Goal: Register for event/course

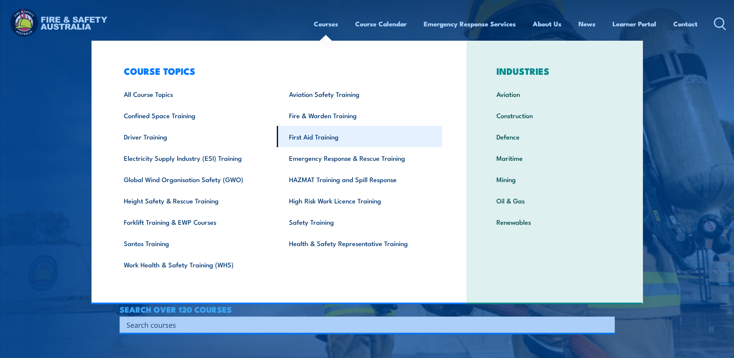
click at [310, 139] on link "First Aid Training" at bounding box center [359, 136] width 165 height 21
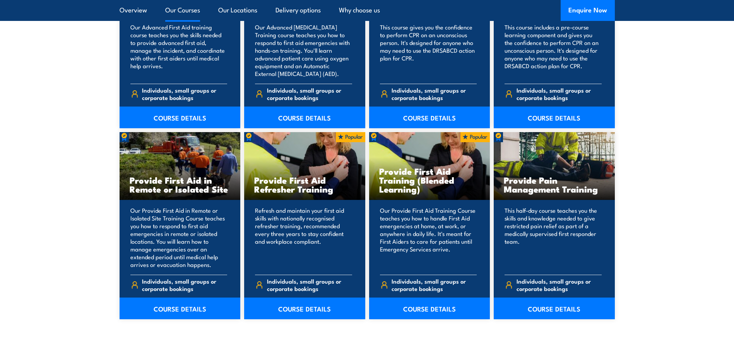
scroll to position [1084, 0]
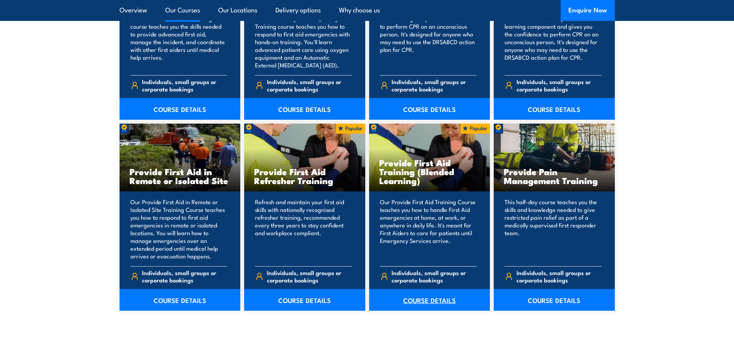
click at [437, 302] on link "COURSE DETAILS" at bounding box center [429, 300] width 121 height 22
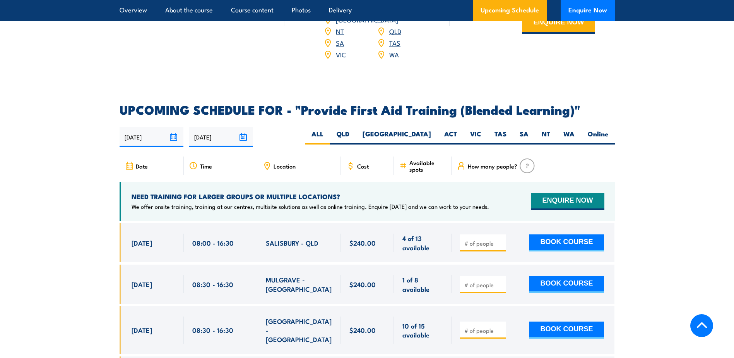
scroll to position [1432, 0]
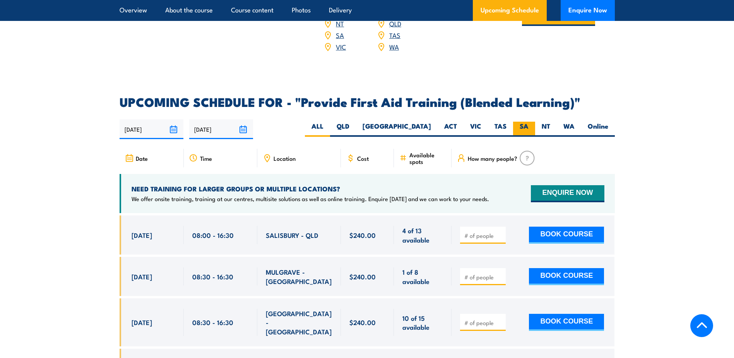
click at [522, 134] on label "SA" at bounding box center [524, 129] width 22 height 15
click at [529, 127] on input "SA" at bounding box center [531, 124] width 5 height 5
radio input "true"
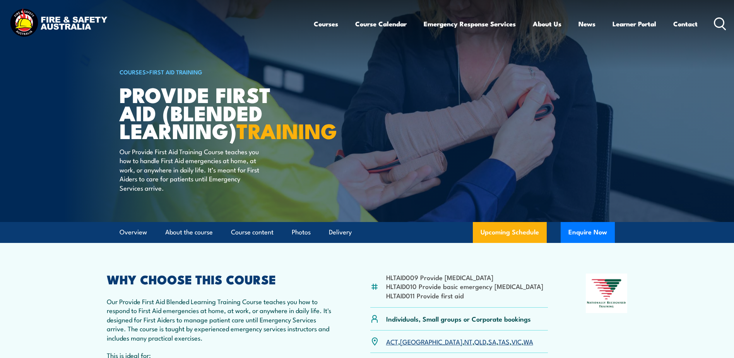
click at [718, 19] on icon at bounding box center [720, 23] width 12 height 13
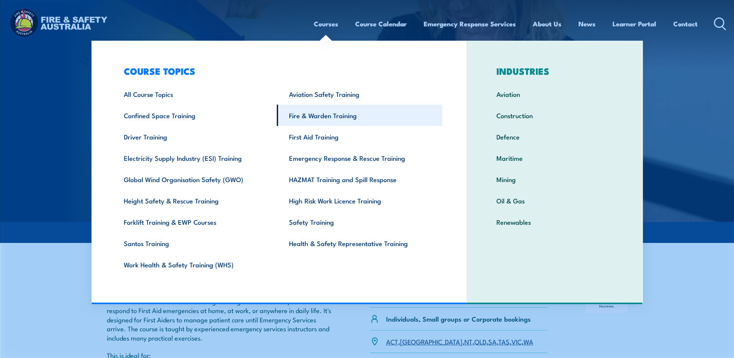
click at [311, 115] on link "Fire & Warden Training" at bounding box center [359, 115] width 165 height 21
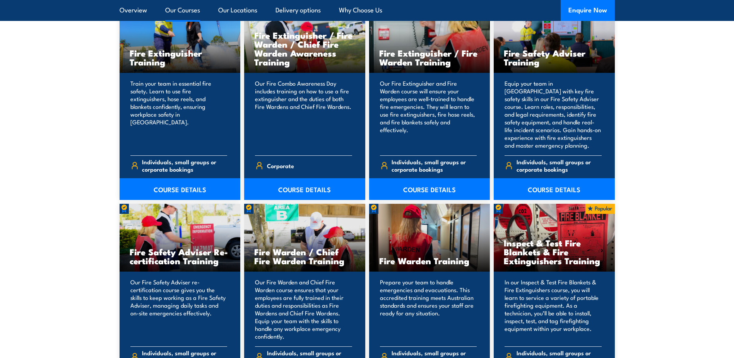
scroll to position [890, 0]
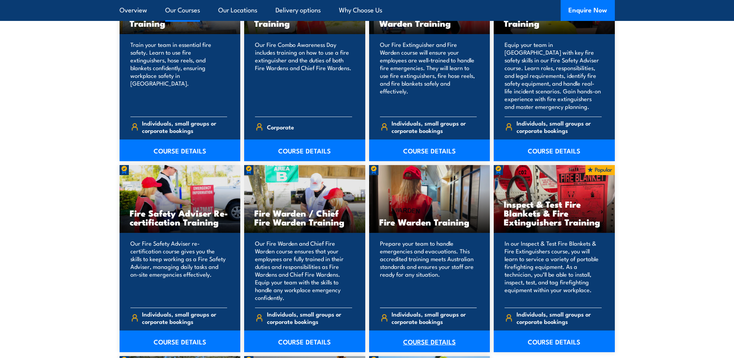
click at [436, 340] on link "COURSE DETAILS" at bounding box center [429, 341] width 121 height 22
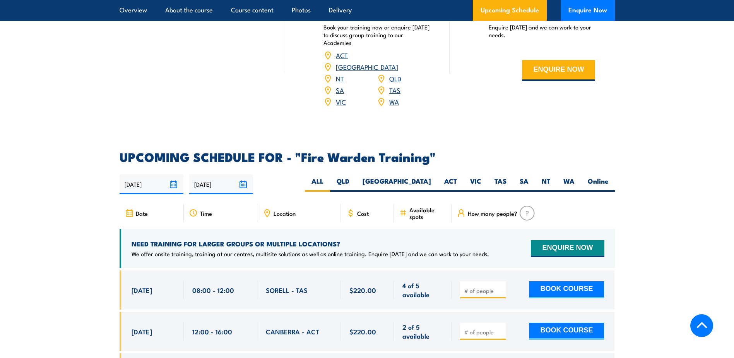
scroll to position [1394, 0]
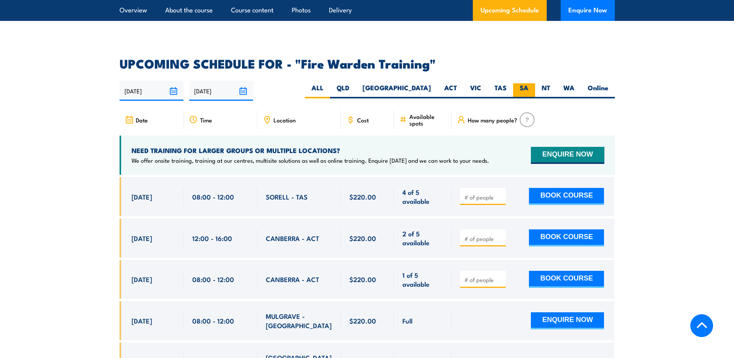
click at [522, 83] on label "SA" at bounding box center [524, 90] width 22 height 15
click at [529, 83] on input "SA" at bounding box center [531, 85] width 5 height 5
radio input "true"
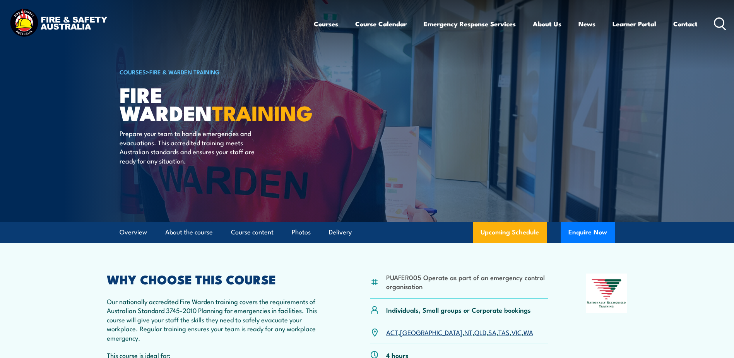
click at [720, 21] on icon at bounding box center [720, 23] width 12 height 13
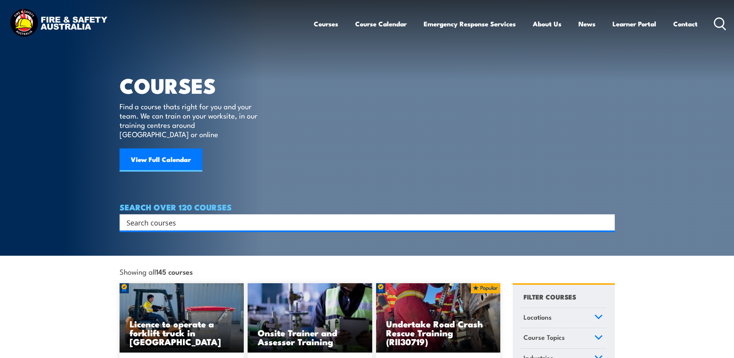
click at [182, 216] on input "Search input" at bounding box center [363, 222] width 472 height 12
paste input "Working safely near live electrical lines and apparatus"
type input "Working safely near live electrical lines and apparatus"
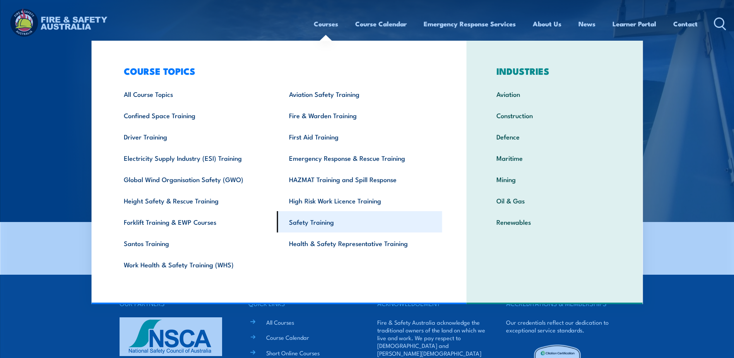
click at [307, 223] on link "Safety Training" at bounding box center [359, 221] width 165 height 21
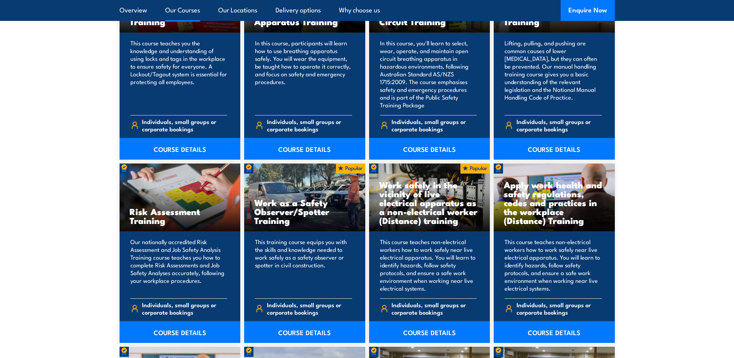
scroll to position [890, 0]
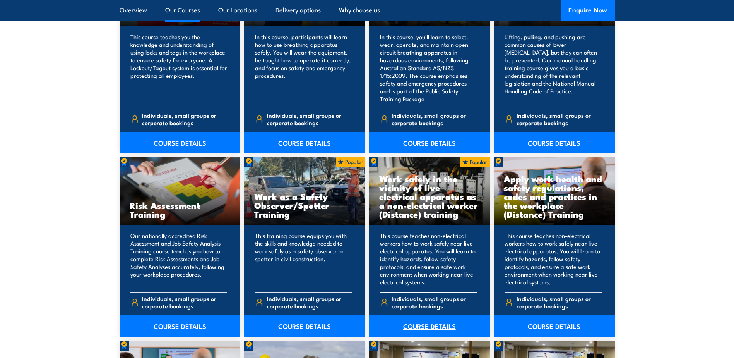
click at [427, 327] on link "COURSE DETAILS" at bounding box center [429, 326] width 121 height 22
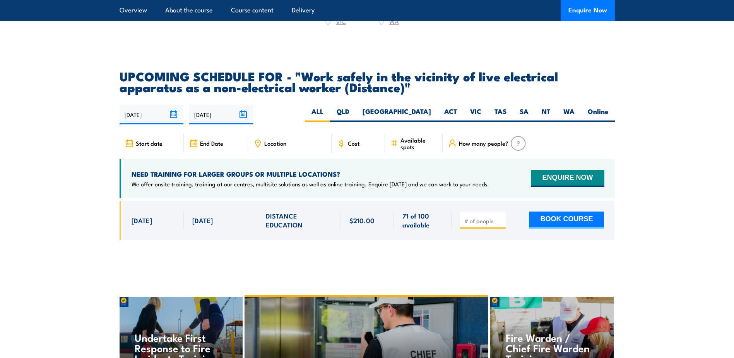
scroll to position [1239, 0]
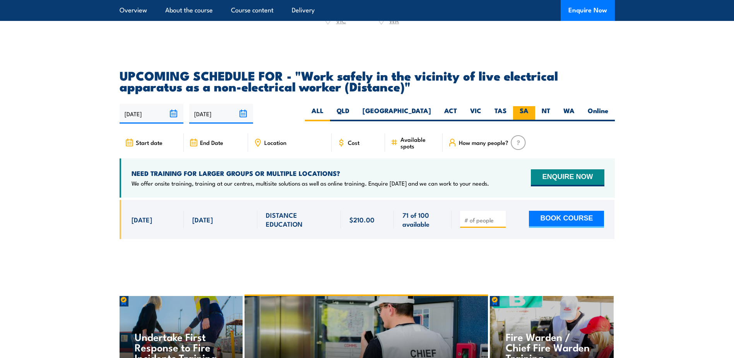
click at [520, 117] on label "SA" at bounding box center [524, 113] width 22 height 15
click at [529, 111] on input "SA" at bounding box center [531, 108] width 5 height 5
radio input "true"
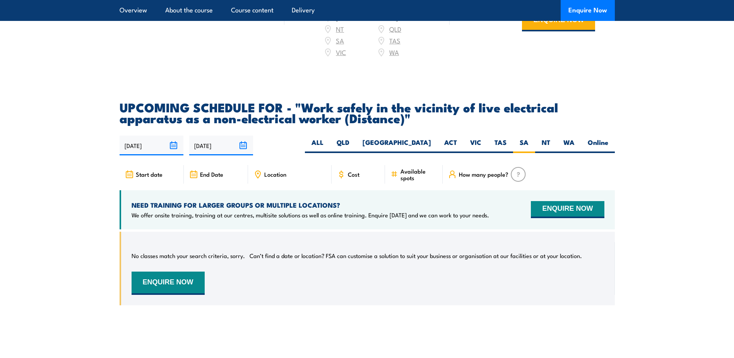
scroll to position [1160, 0]
